Goal: Communication & Community: Answer question/provide support

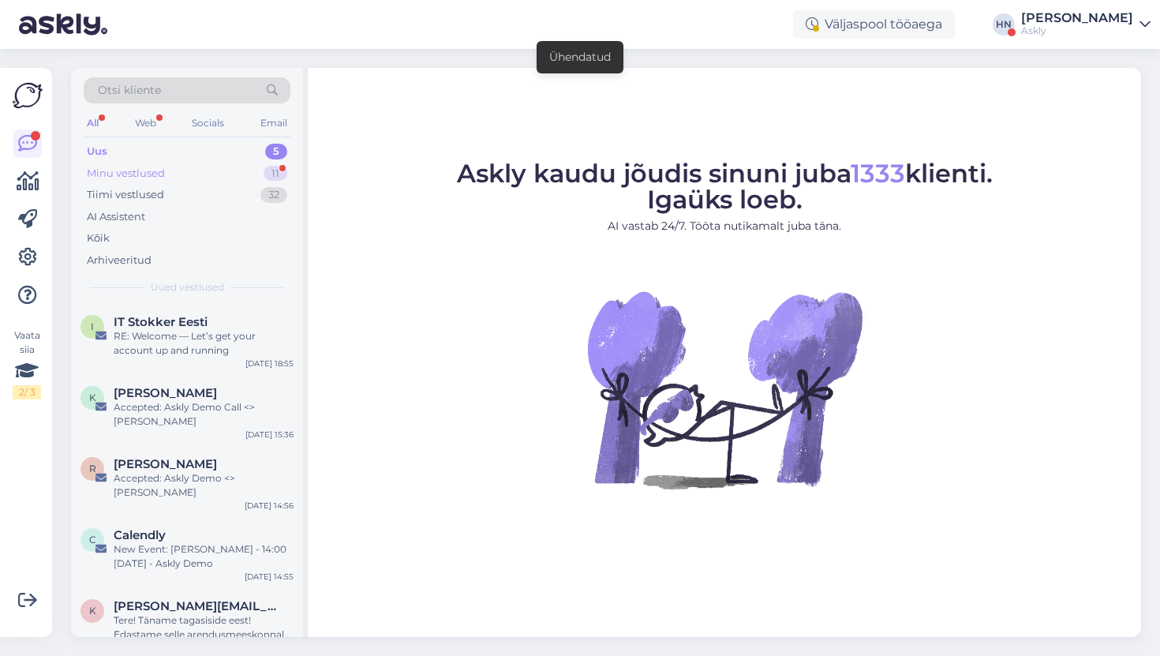
click at [239, 170] on div "Minu vestlused 11" at bounding box center [187, 174] width 207 height 22
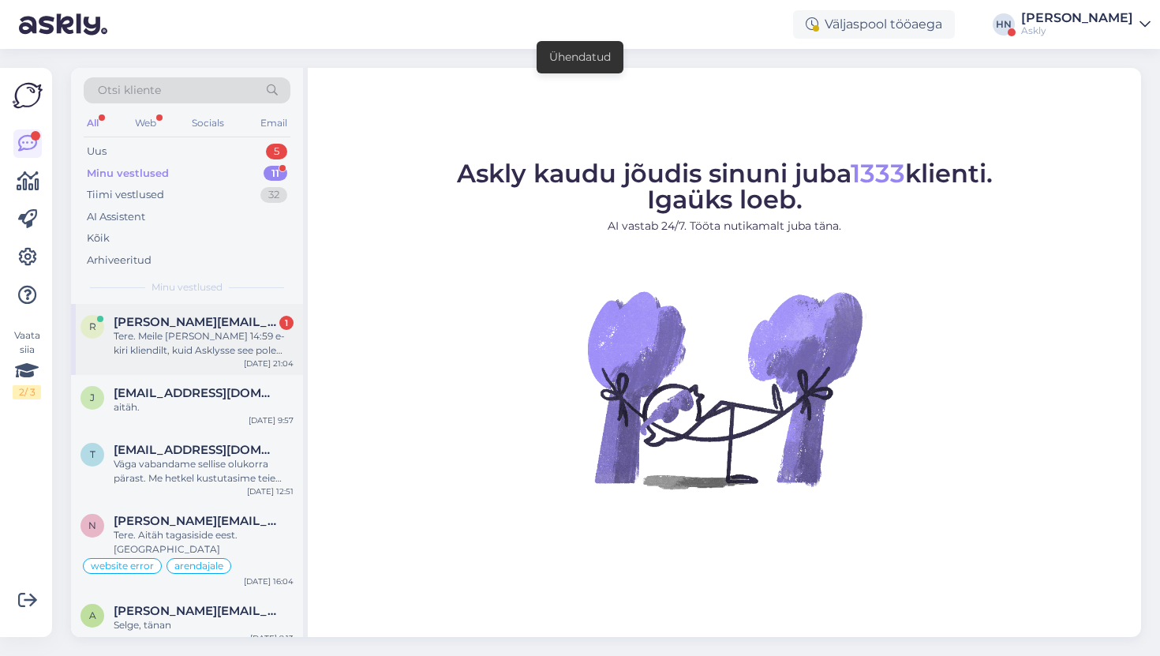
click at [170, 331] on div "Tere. Meile [PERSON_NAME] 14:59 e-kiri kliendilt, kuid Asklysse see pole jõdnud…" at bounding box center [204, 343] width 180 height 28
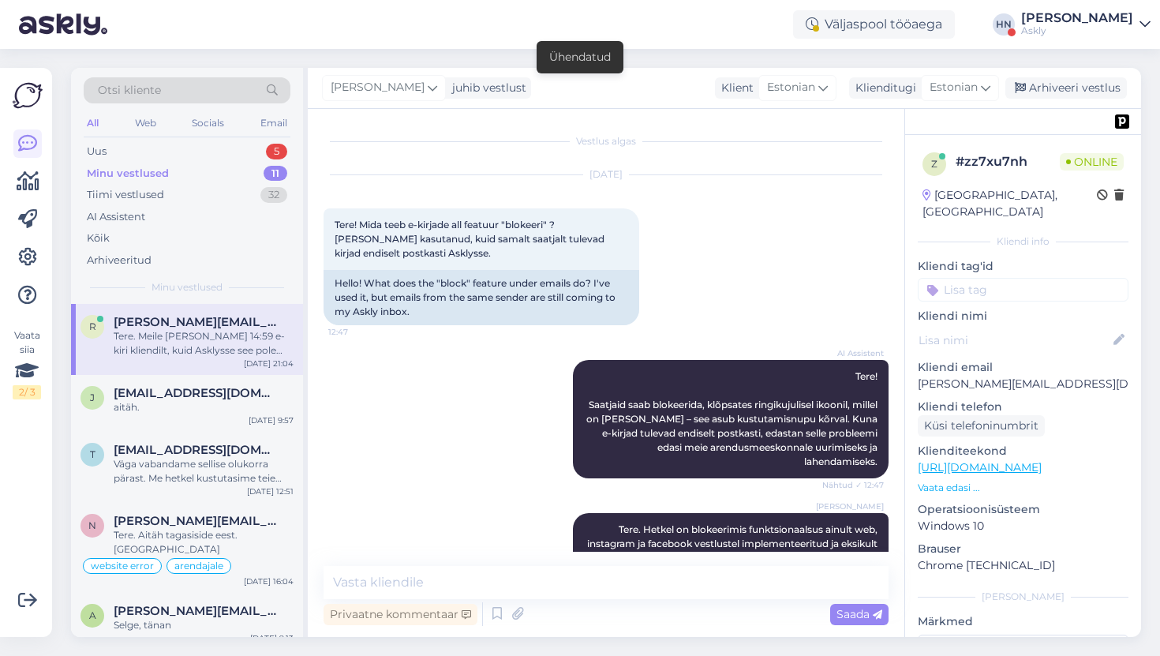
scroll to position [1582, 0]
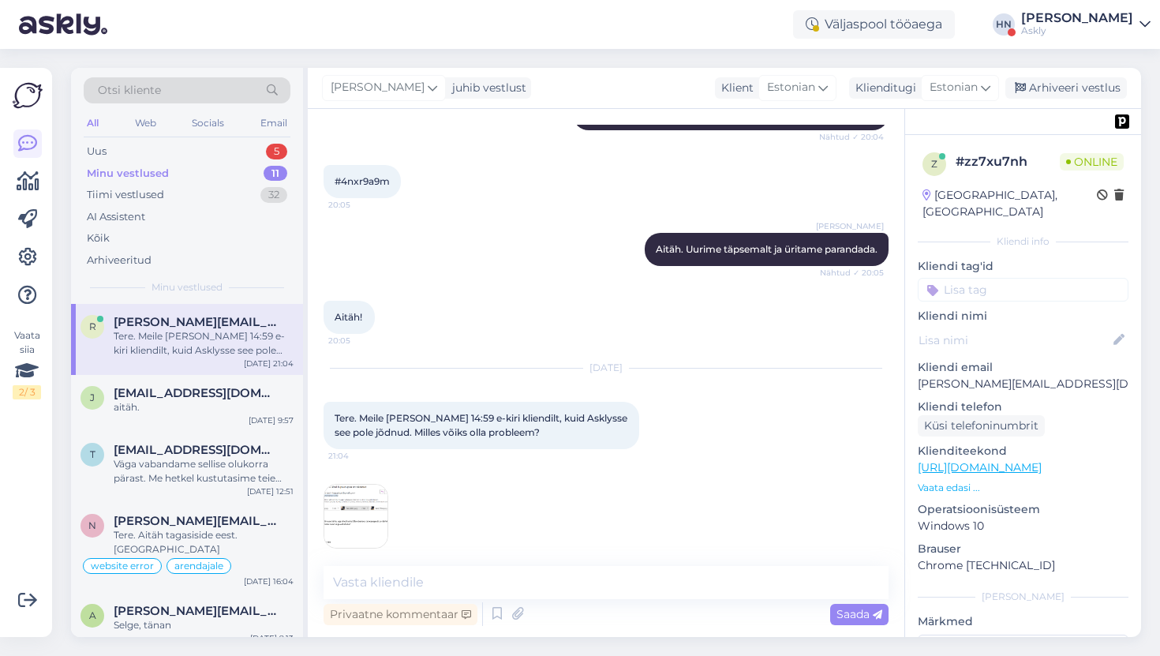
click at [336, 490] on img at bounding box center [355, 516] width 63 height 63
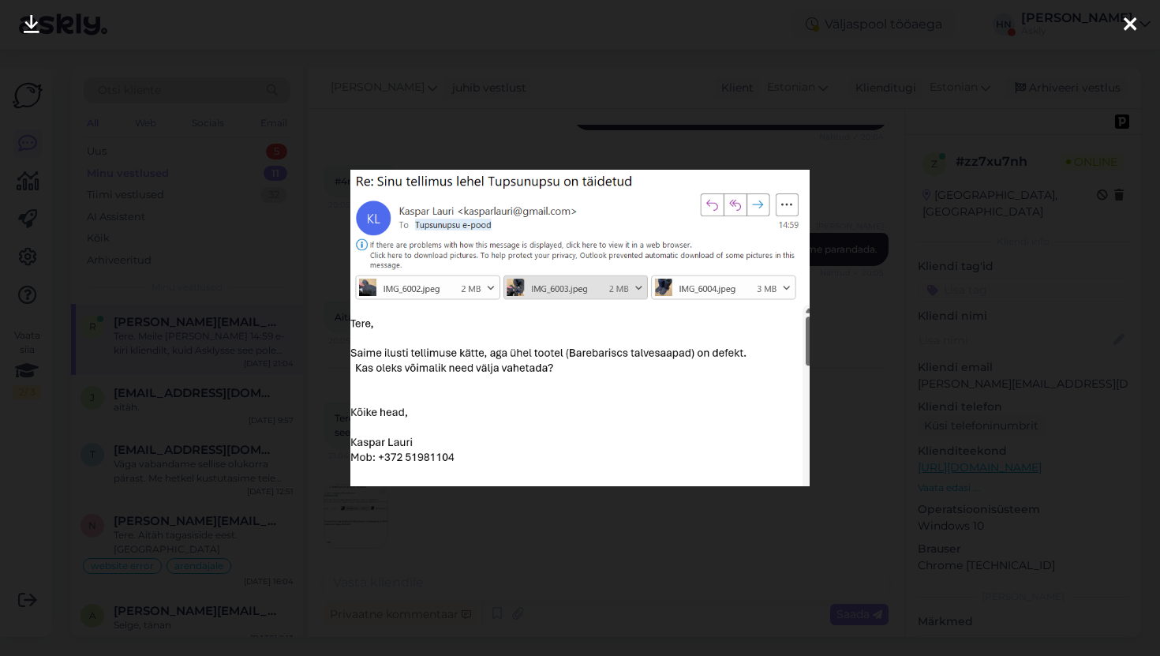
click at [316, 428] on div at bounding box center [580, 328] width 1160 height 656
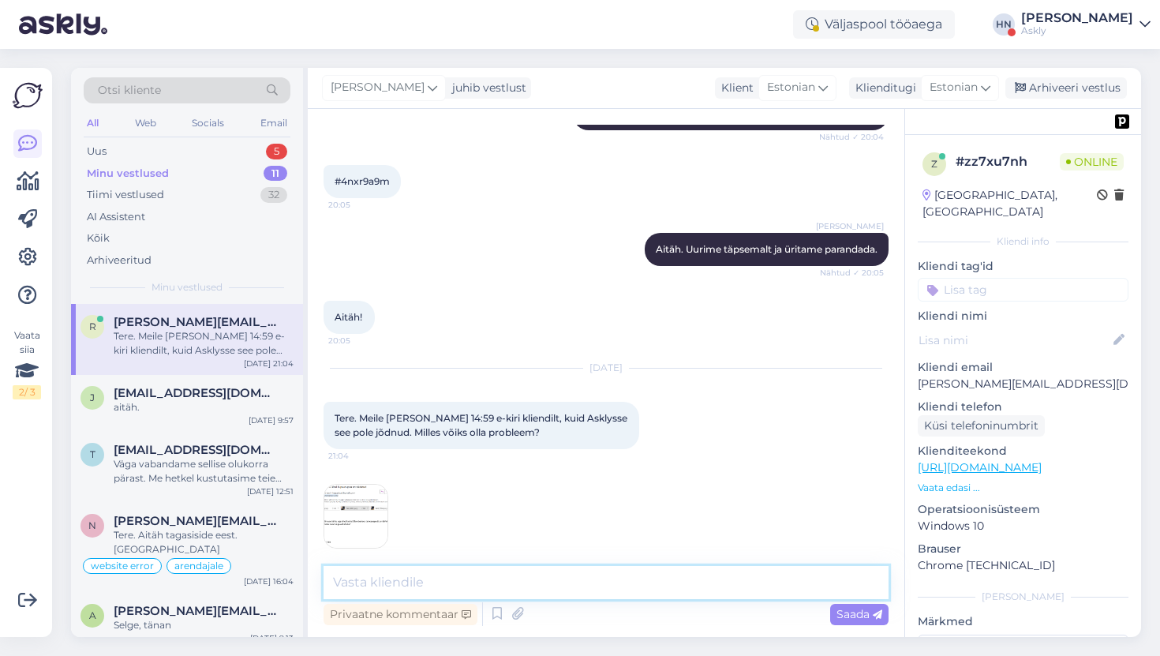
click at [406, 580] on textarea at bounding box center [606, 582] width 565 height 33
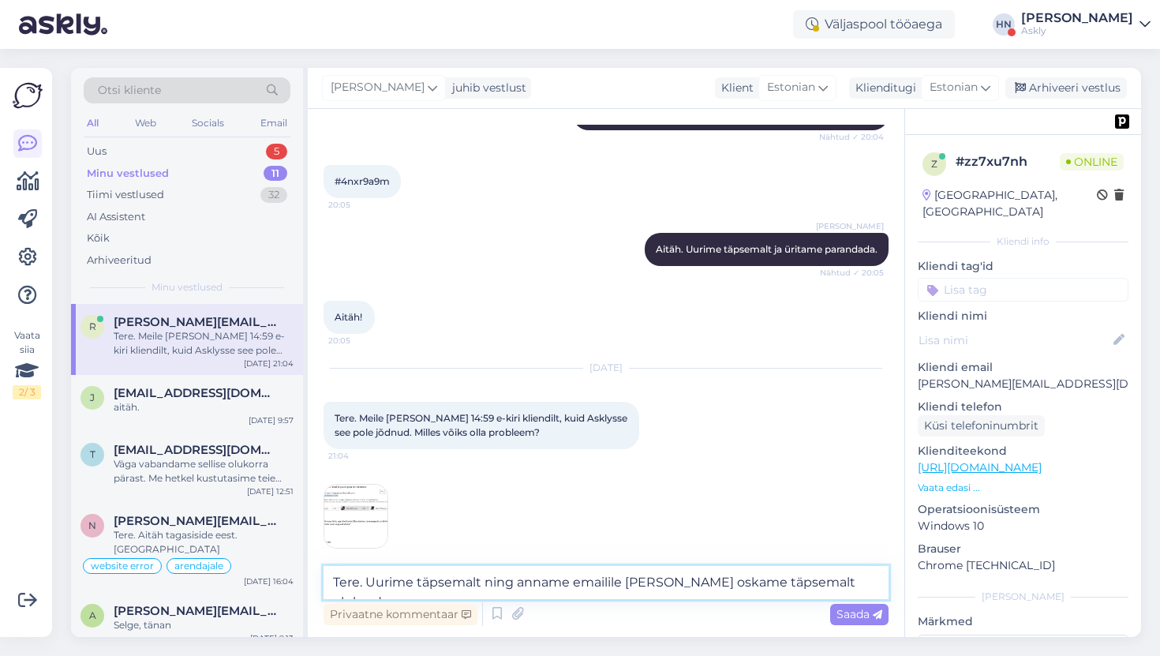
click at [362, 584] on textarea "Tere. Uurime täpsemalt ning anname emailile teada kui oskame täpsemalt olukorda" at bounding box center [606, 582] width 565 height 33
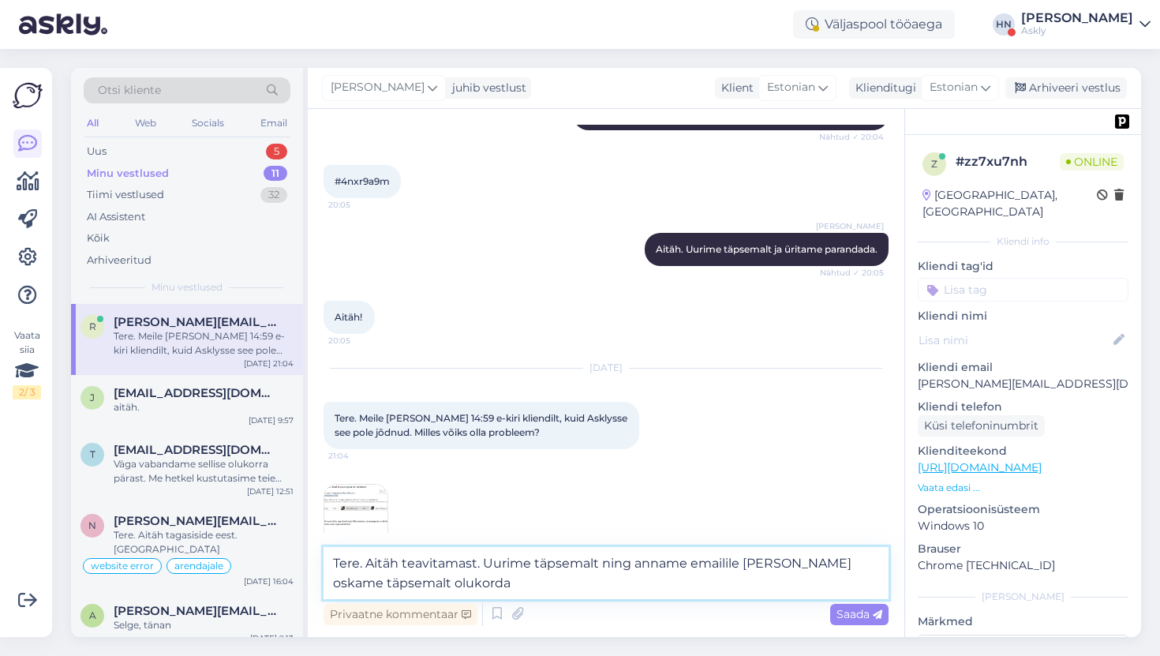
click at [478, 584] on textarea "Tere. Aitäh teavitamast. Uurime täpsemalt ning anname emailile teada kui oskame…" at bounding box center [606, 573] width 565 height 52
click at [423, 581] on textarea "Tere. Aitäh teavitamast. Uurime täpsemalt ning anname emailile teada kui oskame…" at bounding box center [606, 573] width 565 height 52
click at [804, 560] on textarea "Tere. Aitäh teavitamast. Uurime täpsemalt ning anname emailile teada kui oskame…" at bounding box center [606, 573] width 565 height 52
click at [470, 578] on textarea "Tere. Aitäh teavitamast. Uurime täpsemalt ning anname emailile teada kui oleme …" at bounding box center [606, 573] width 565 height 52
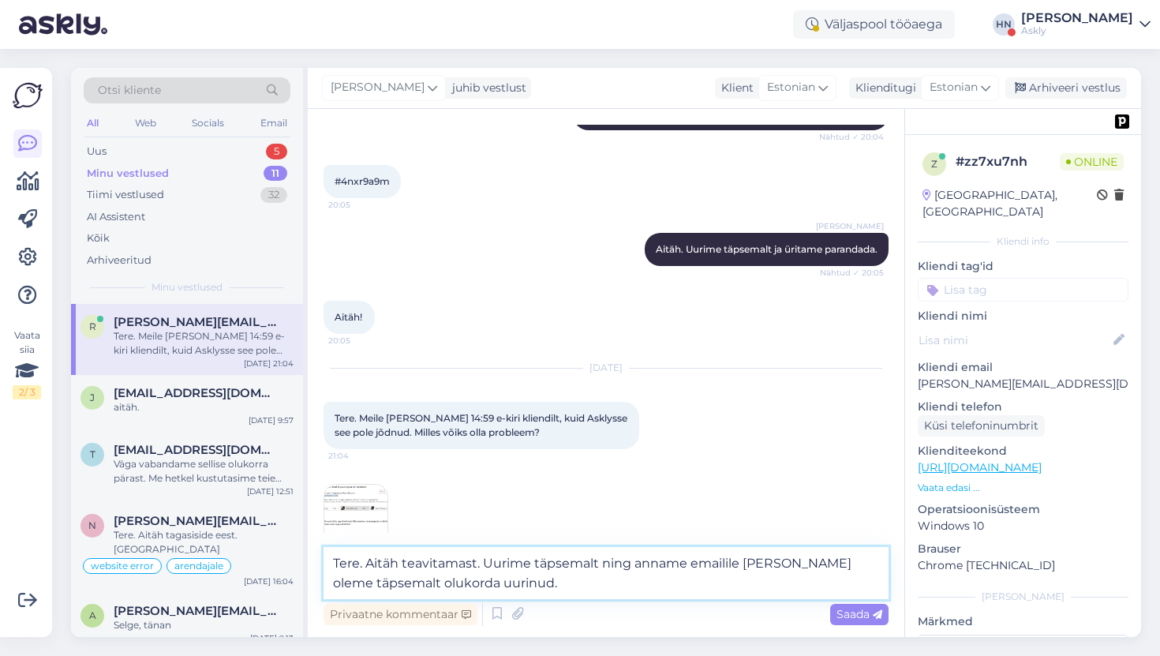
click at [470, 578] on textarea "Tere. Aitäh teavitamast. Uurime täpsemalt ning anname emailile teada kui oleme …" at bounding box center [606, 573] width 565 height 52
type textarea "Tere. Aitäh teavitamast. Uurime täpsemalt ning anname emailile [PERSON_NAME] ol…"
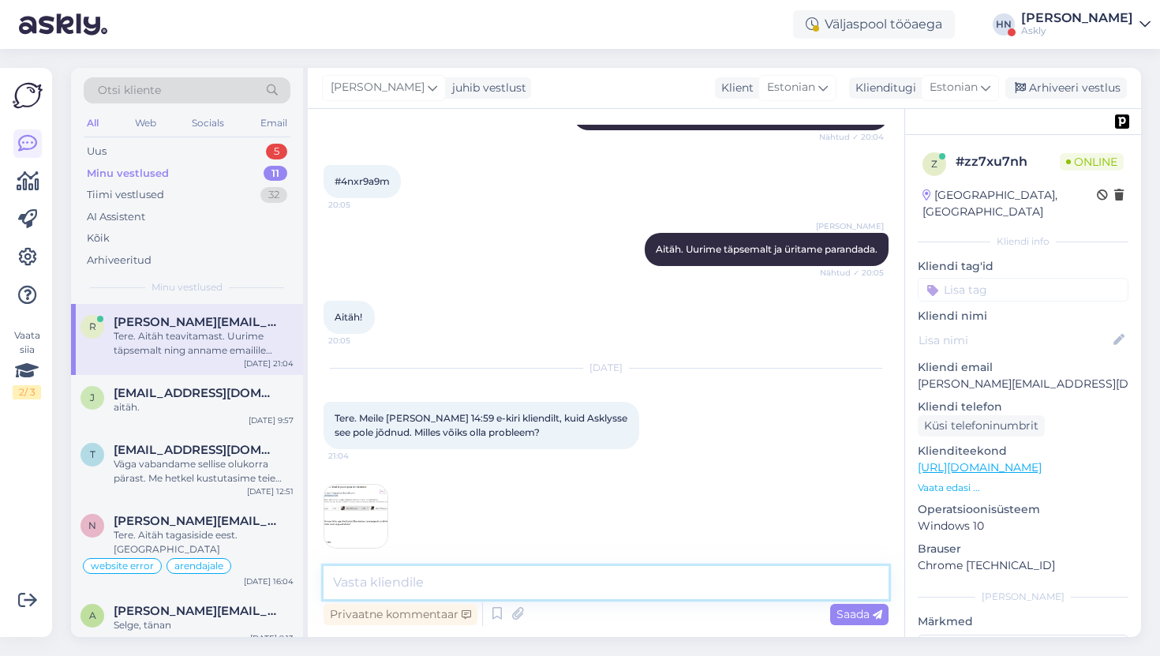
scroll to position [1665, 0]
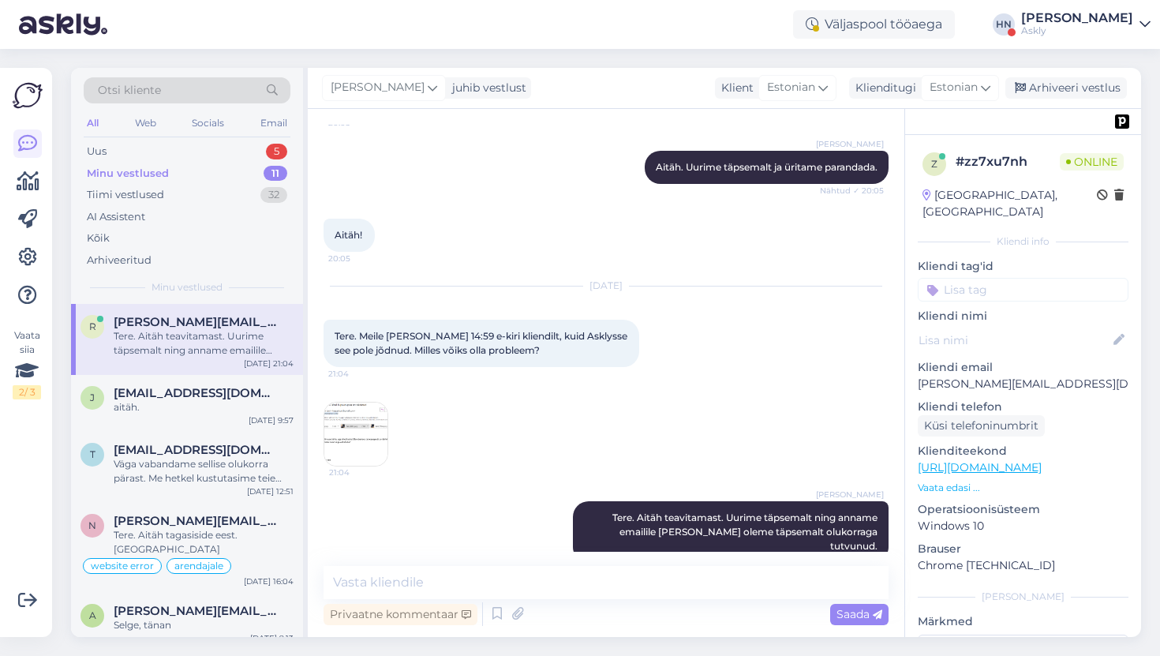
click at [371, 424] on img at bounding box center [355, 434] width 63 height 63
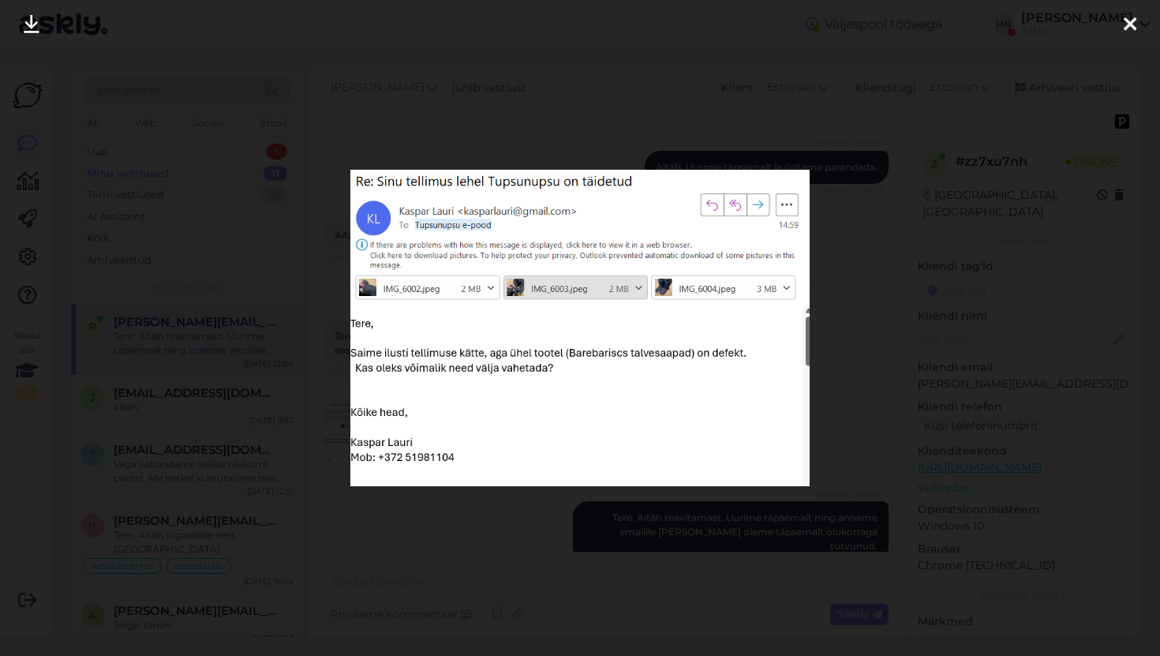
click at [359, 114] on div at bounding box center [580, 328] width 1160 height 656
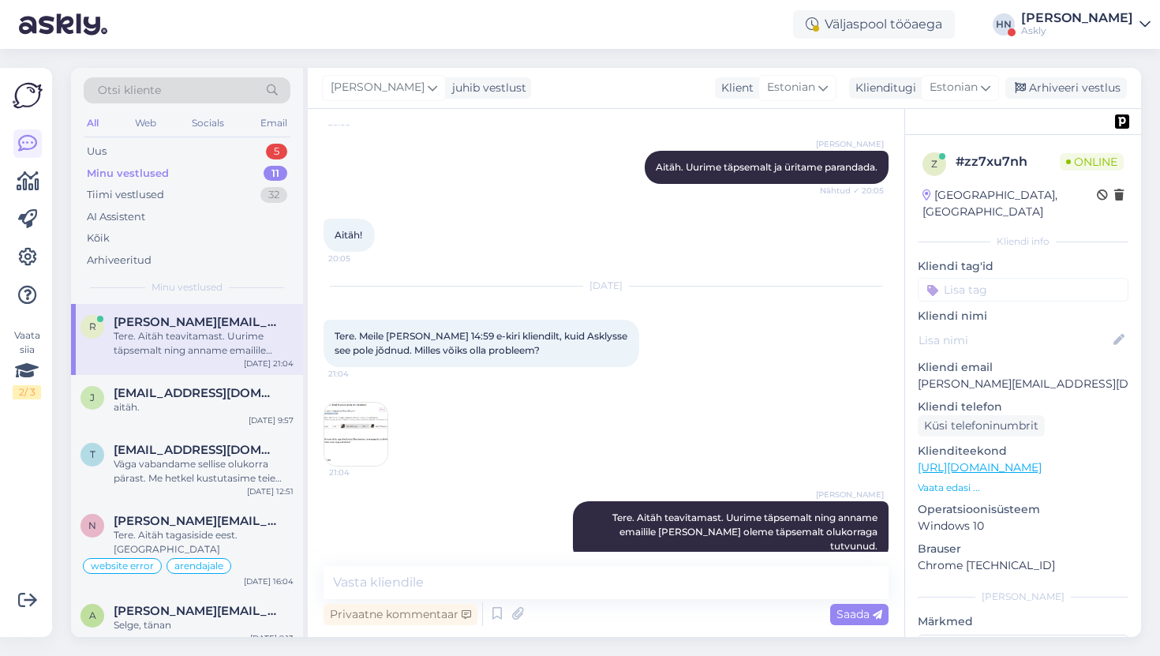
click at [338, 429] on img at bounding box center [355, 434] width 63 height 63
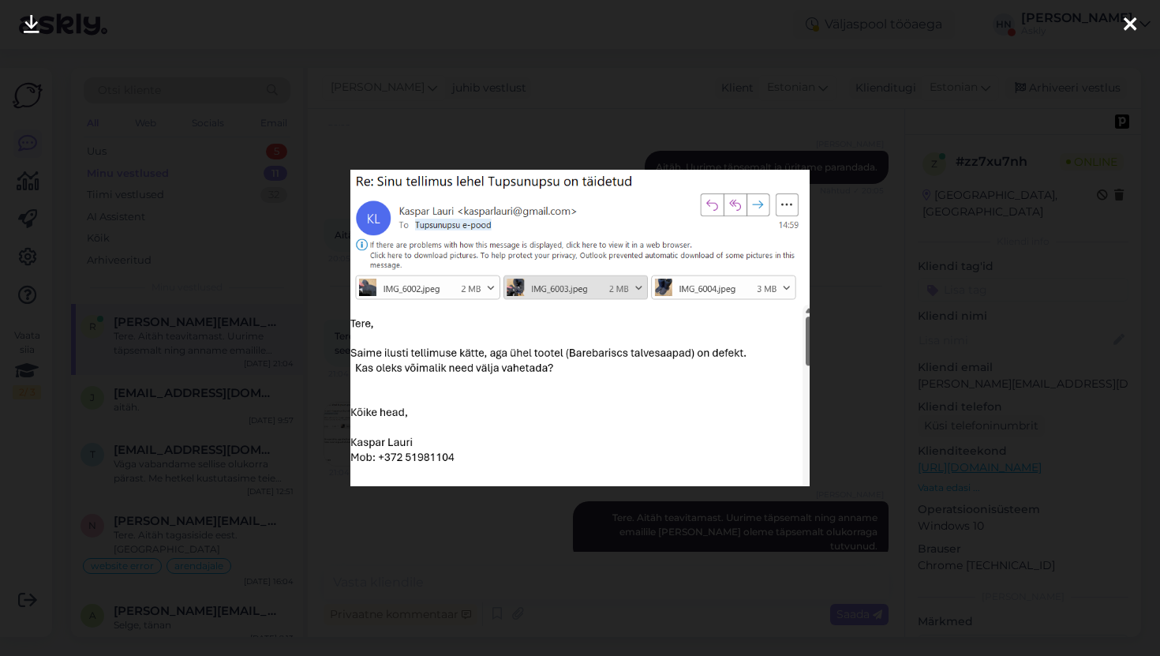
click at [368, 114] on div at bounding box center [580, 328] width 1160 height 656
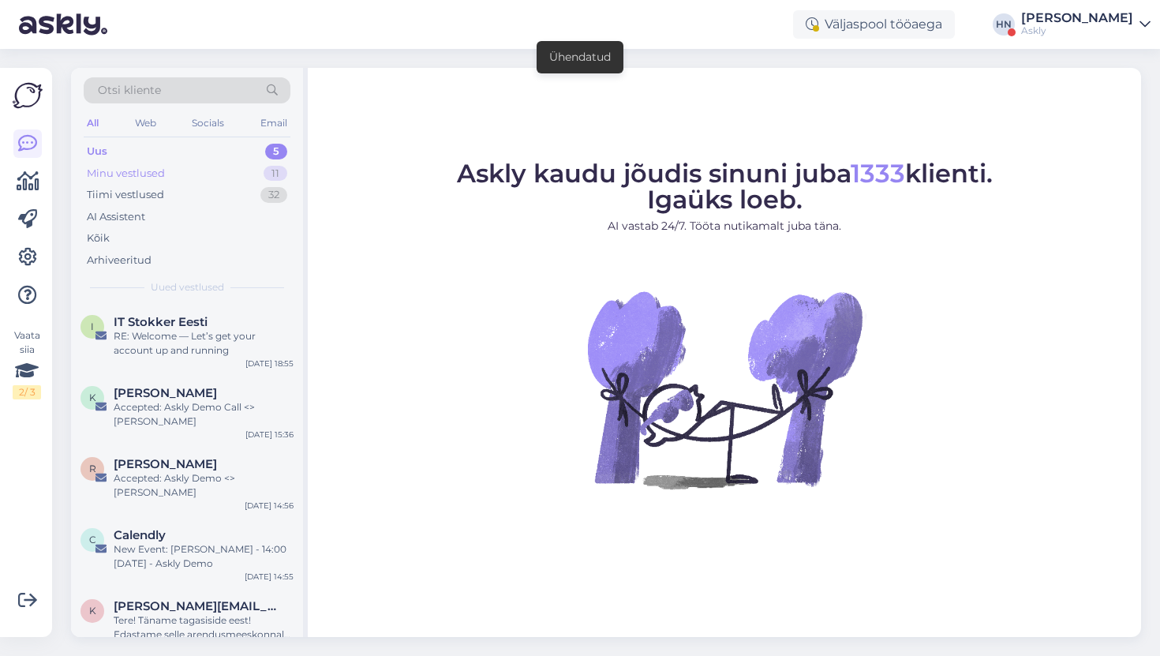
click at [219, 181] on div "Minu vestlused 11" at bounding box center [187, 174] width 207 height 22
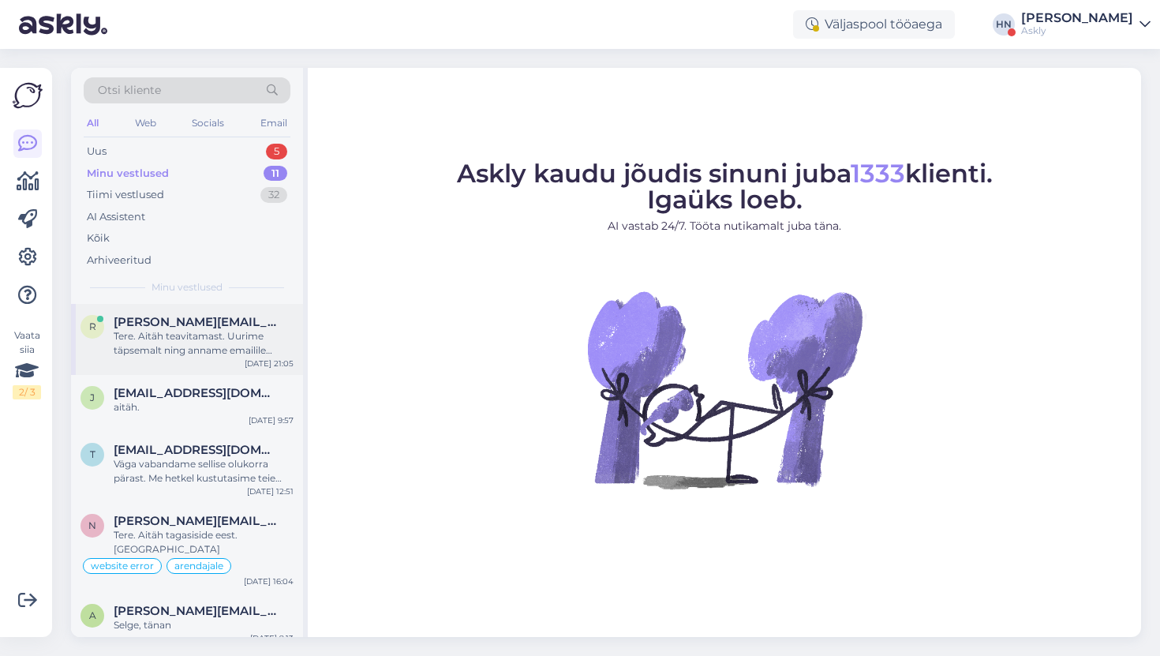
click at [224, 320] on span "[PERSON_NAME][EMAIL_ADDRESS][DOMAIN_NAME]" at bounding box center [196, 322] width 164 height 14
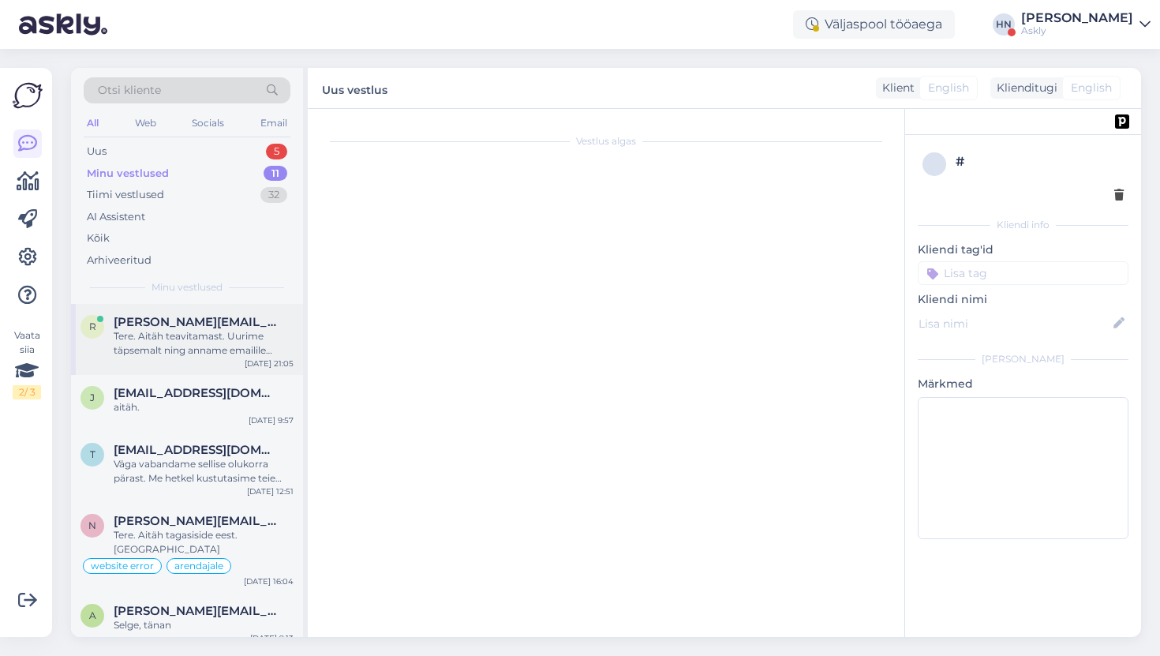
scroll to position [1665, 0]
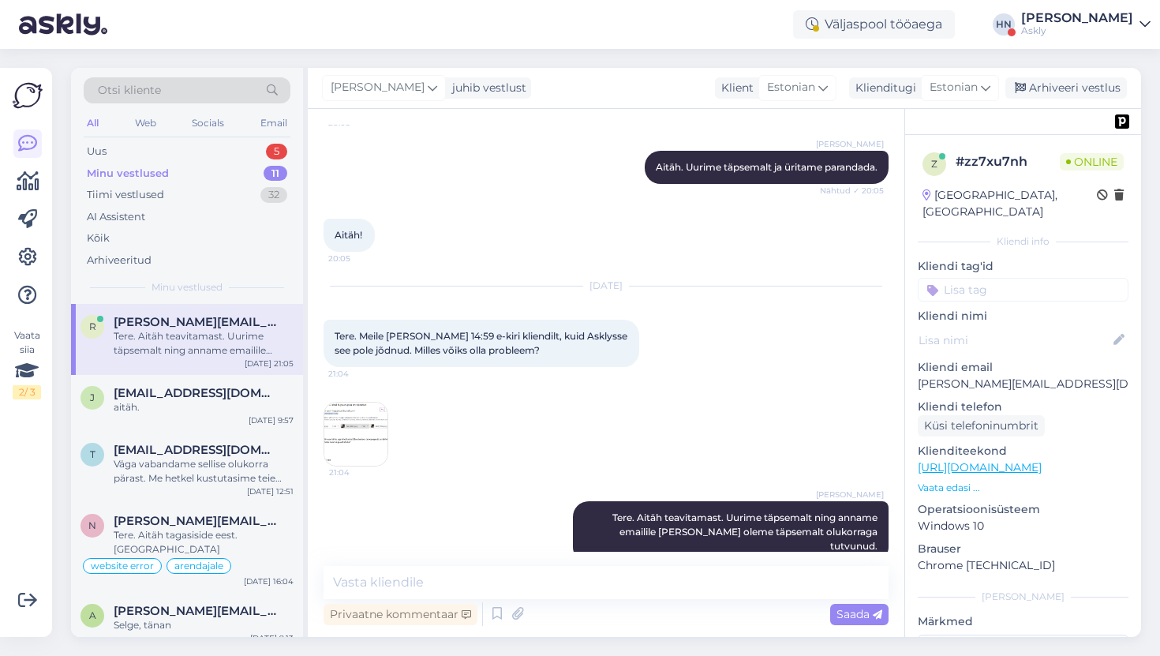
click at [371, 418] on img at bounding box center [355, 434] width 63 height 63
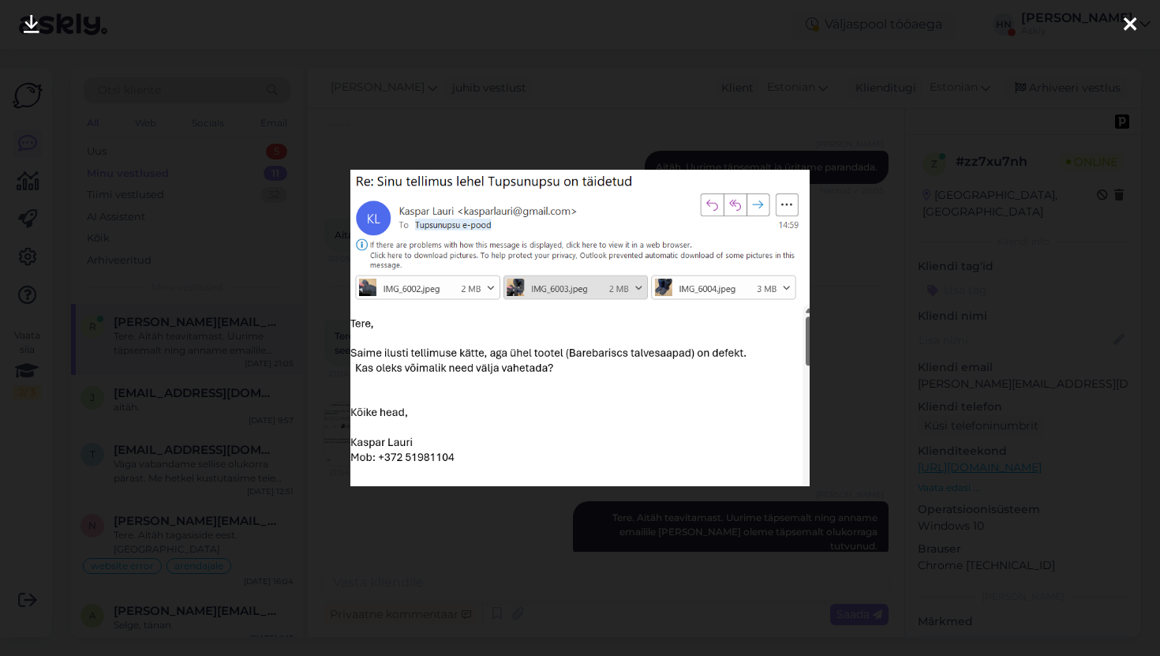
click at [461, 122] on div at bounding box center [580, 328] width 1160 height 656
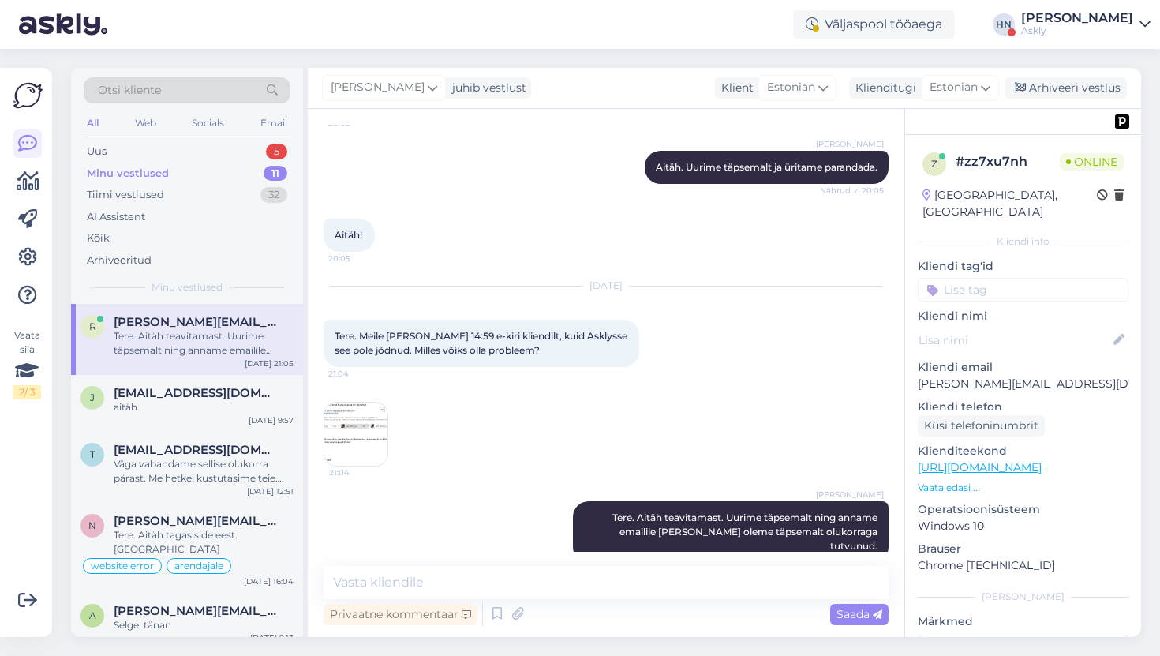
click at [346, 414] on img at bounding box center [355, 434] width 63 height 63
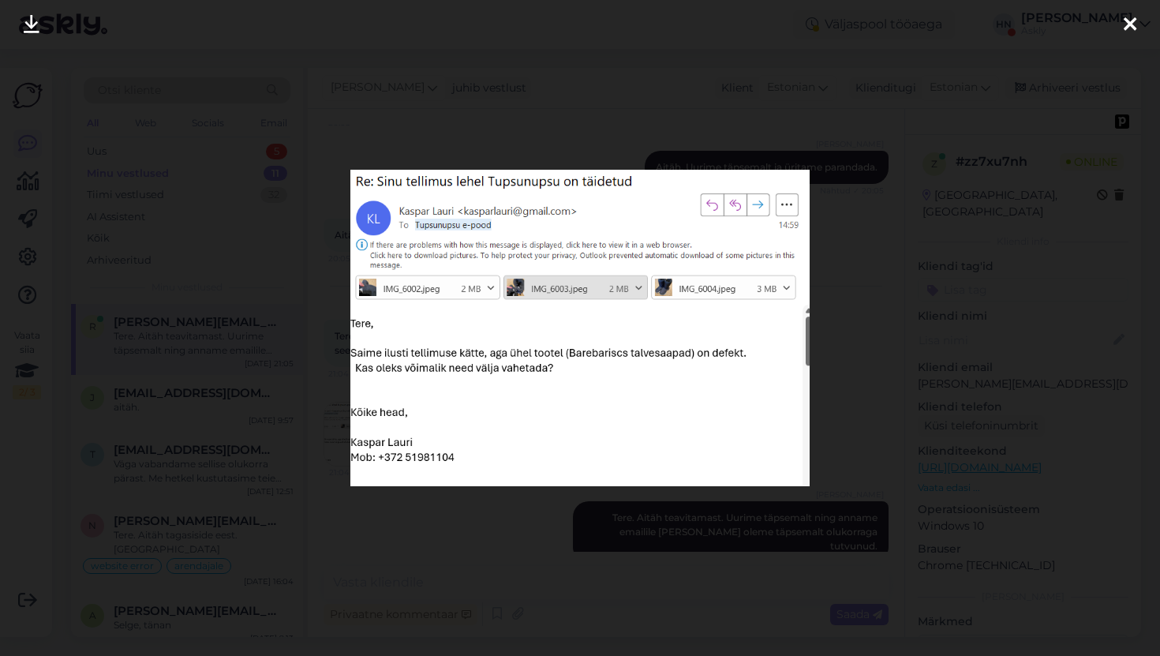
click at [409, 118] on div at bounding box center [580, 328] width 1160 height 656
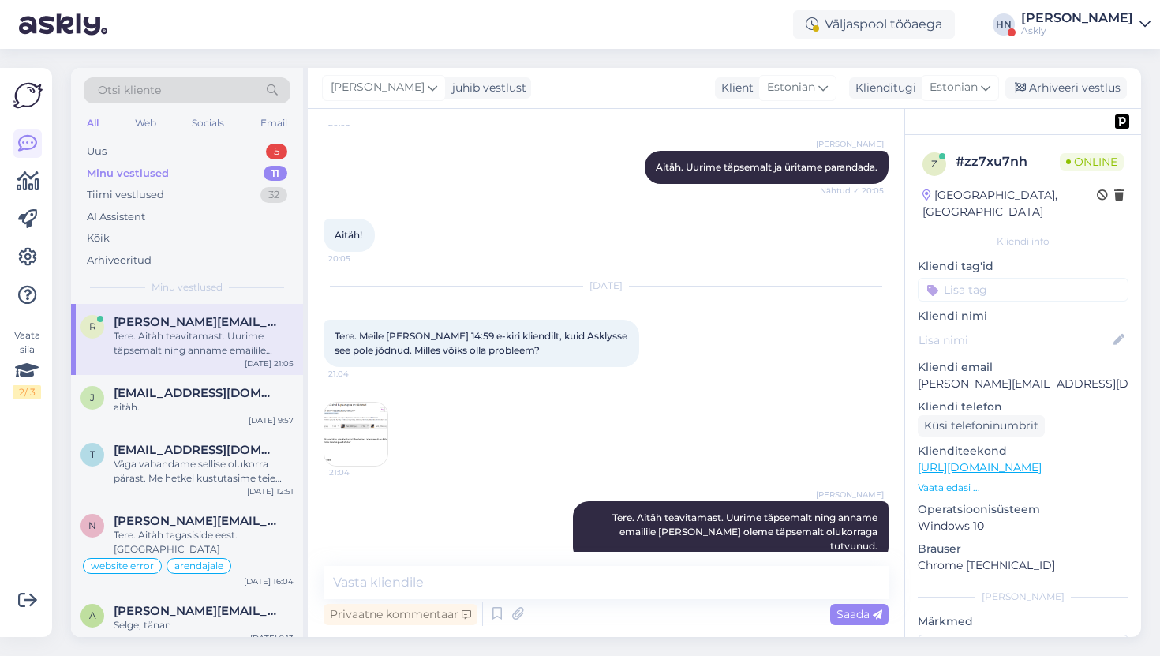
click at [353, 428] on img at bounding box center [355, 434] width 63 height 63
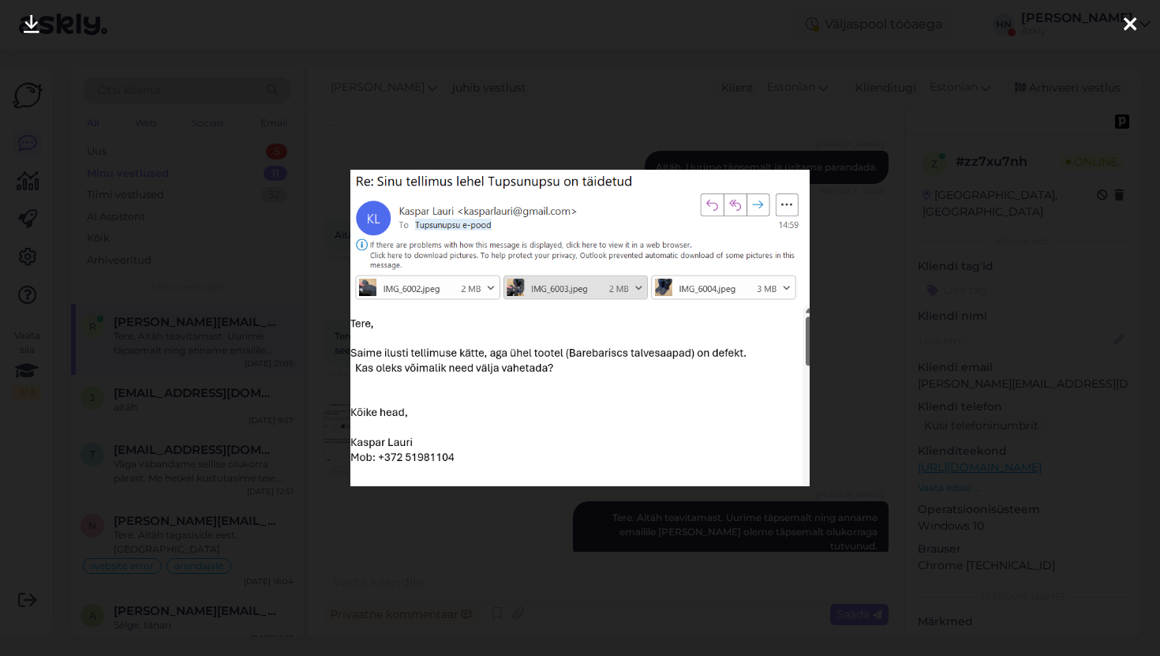
click at [684, 65] on div at bounding box center [580, 328] width 1160 height 656
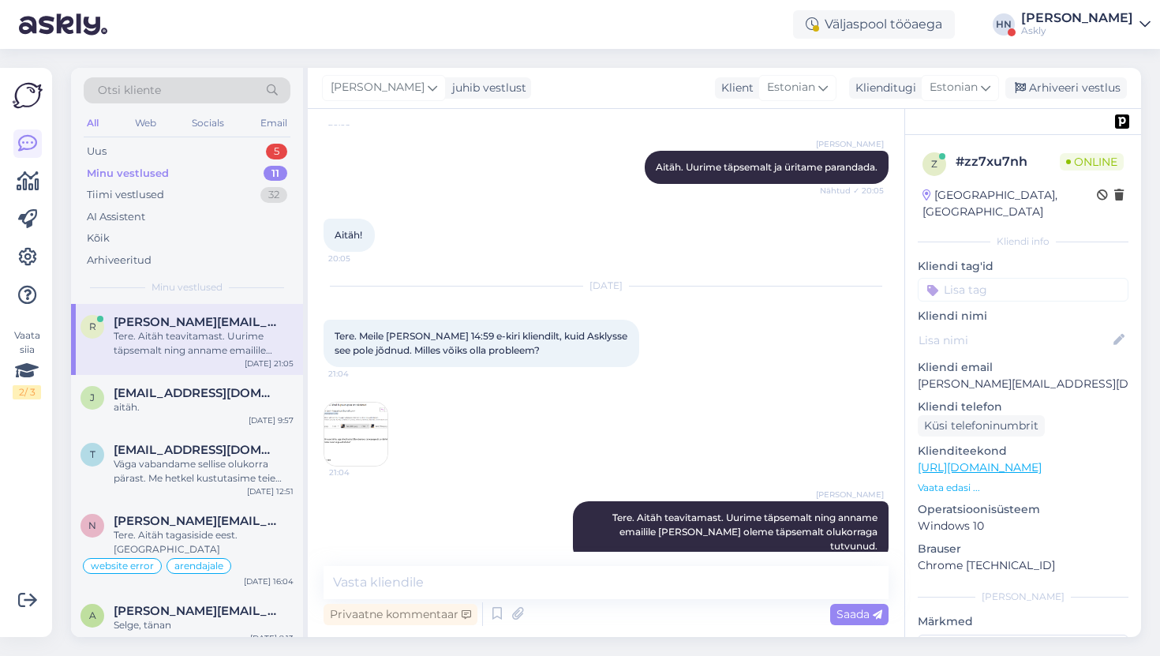
click at [378, 429] on img at bounding box center [355, 434] width 63 height 63
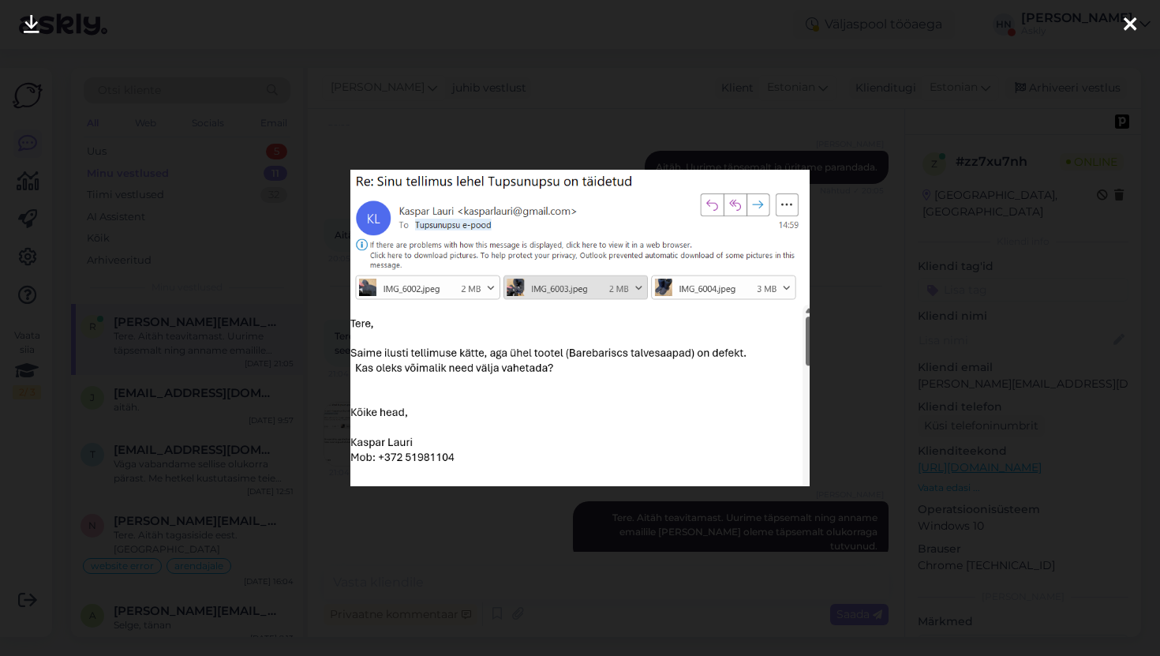
click at [556, 129] on div at bounding box center [580, 328] width 1160 height 656
